Goal: Book appointment/travel/reservation

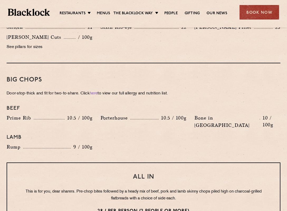
scroll to position [482, 0]
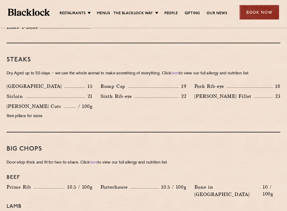
click at [263, 16] on div "Book Now" at bounding box center [259, 12] width 40 height 15
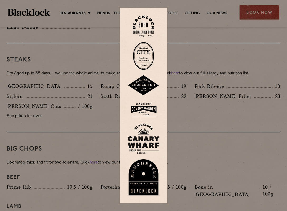
click at [144, 54] on img at bounding box center [143, 56] width 21 height 28
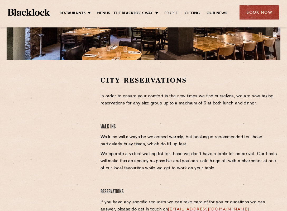
scroll to position [132, 0]
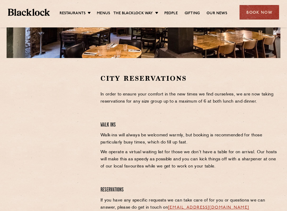
click at [86, 98] on div at bounding box center [50, 113] width 86 height 79
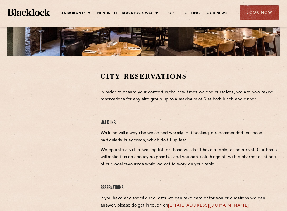
scroll to position [79, 0]
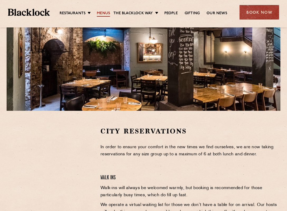
click at [105, 15] on link "Menus" at bounding box center [103, 14] width 13 height 6
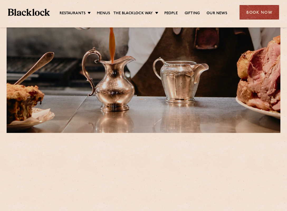
scroll to position [185, 0]
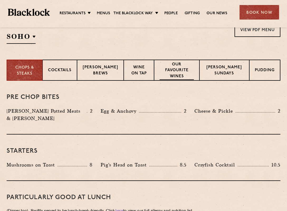
click at [180, 74] on p "Our favourite wines" at bounding box center [177, 71] width 34 height 18
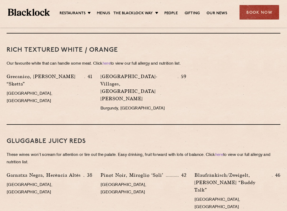
scroll to position [501, 0]
